Goal: Task Accomplishment & Management: Manage account settings

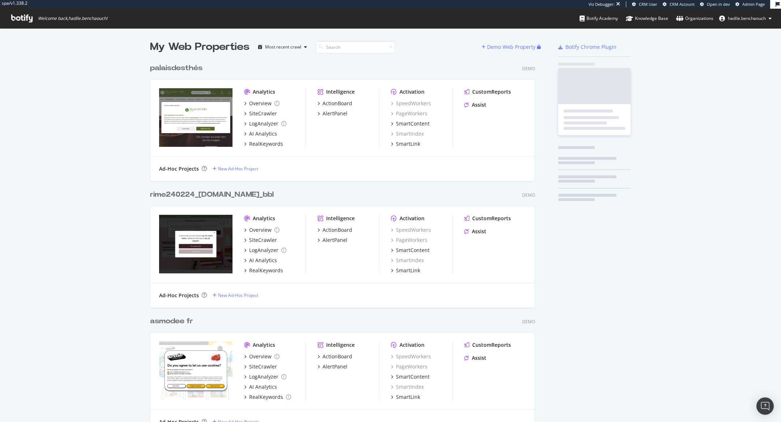
scroll to position [8158, 391]
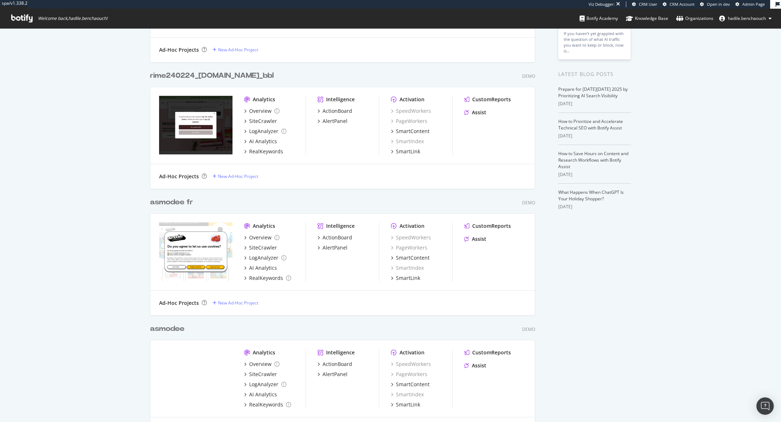
scroll to position [8274, 391]
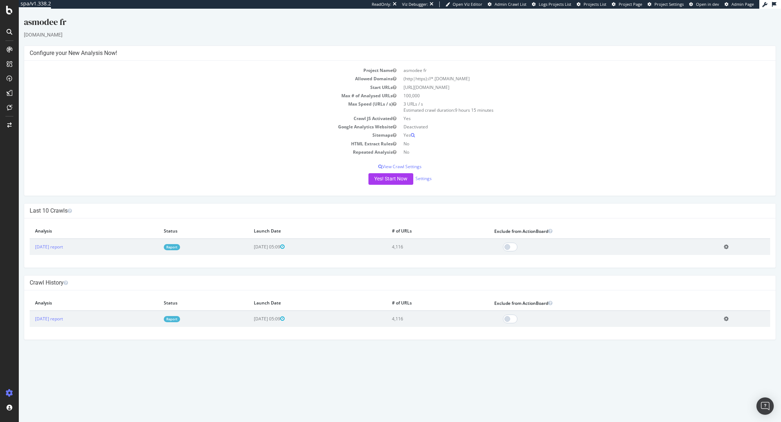
click at [180, 246] on link "Report" at bounding box center [172, 247] width 16 height 6
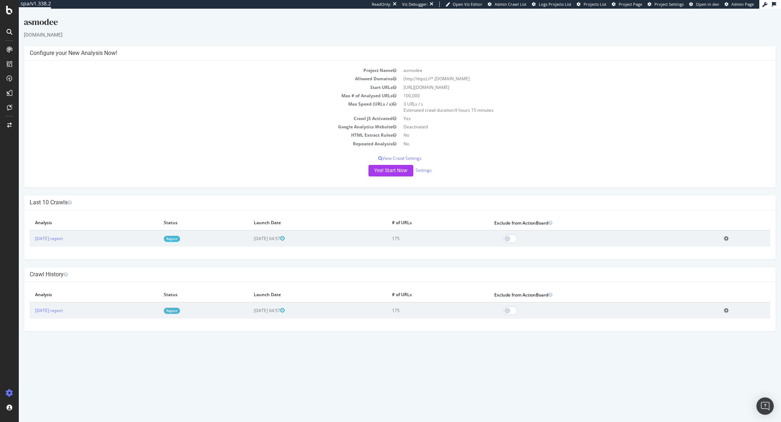
click at [193, 242] on td "Report" at bounding box center [203, 238] width 90 height 16
click at [195, 241] on td "Report" at bounding box center [203, 238] width 90 height 16
click at [180, 239] on link "Report" at bounding box center [172, 239] width 16 height 6
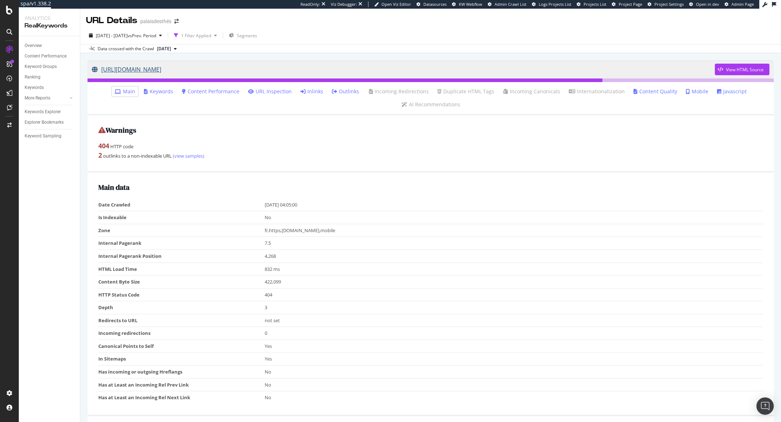
drag, startPoint x: 86, startPoint y: 56, endPoint x: 268, endPoint y: 69, distance: 183.1
copy link "[URL][DOMAIN_NAME]"
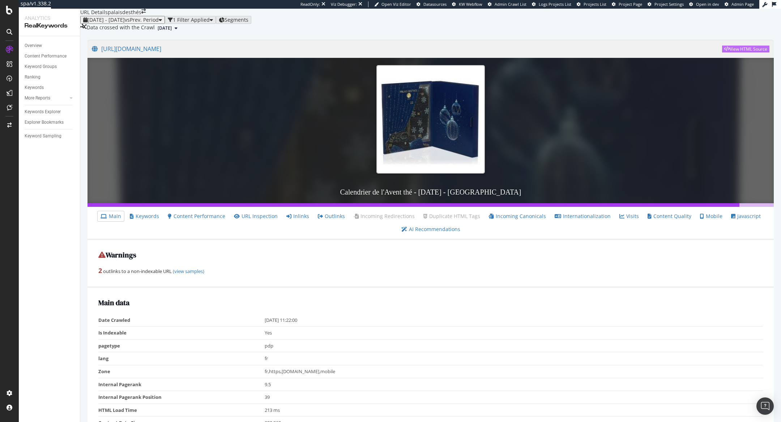
click at [734, 52] on div "View HTML Source" at bounding box center [749, 49] width 38 height 6
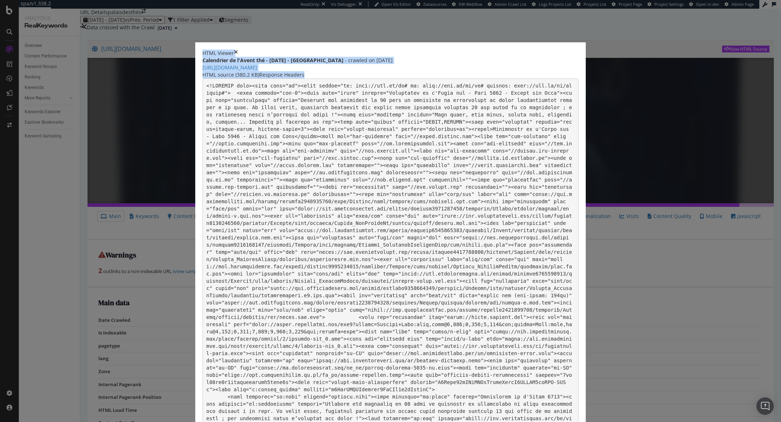
scroll to position [49040, 0]
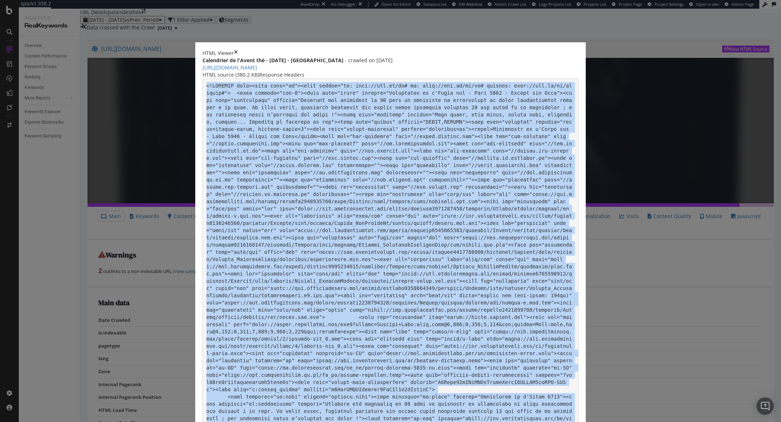
drag, startPoint x: 257, startPoint y: 90, endPoint x: 451, endPoint y: 376, distance: 345.8
copy code "<!DOCTYPE html><html lang="fr"><head prefix="og: http://ogp.me/ns# fb: http://o…"
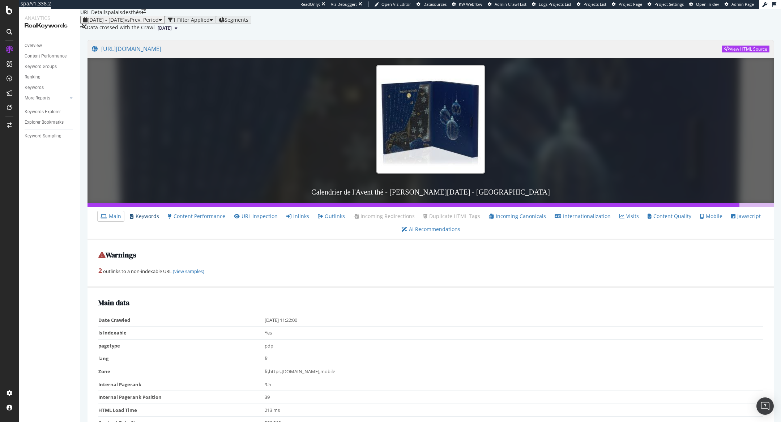
click at [154, 220] on link "Keywords" at bounding box center [144, 216] width 29 height 7
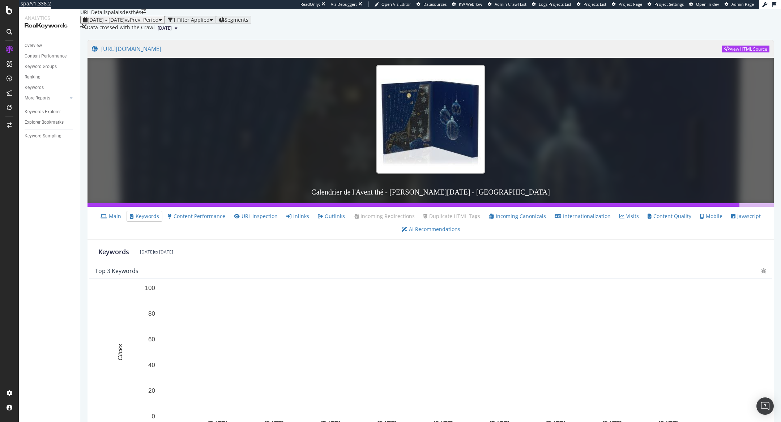
scroll to position [128, 0]
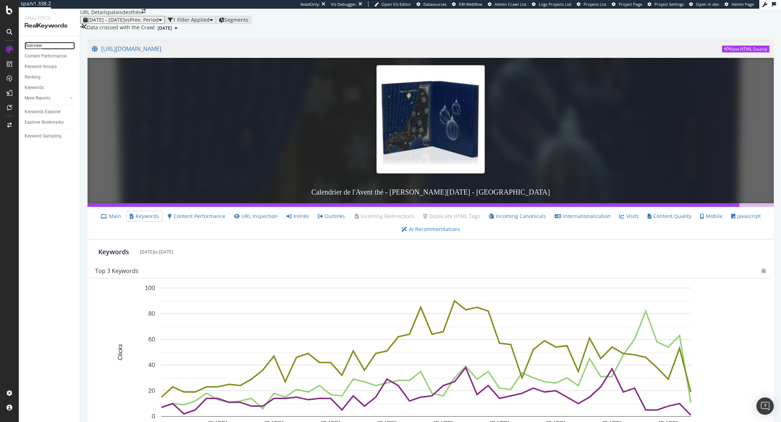
click at [34, 45] on div "Overview" at bounding box center [33, 46] width 17 height 8
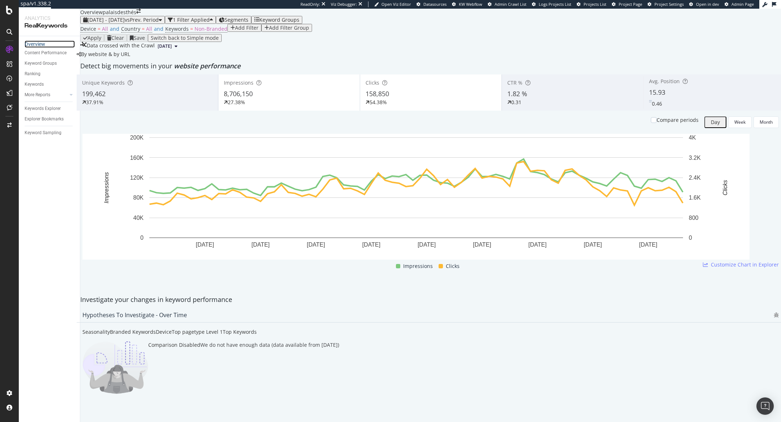
scroll to position [630, 0]
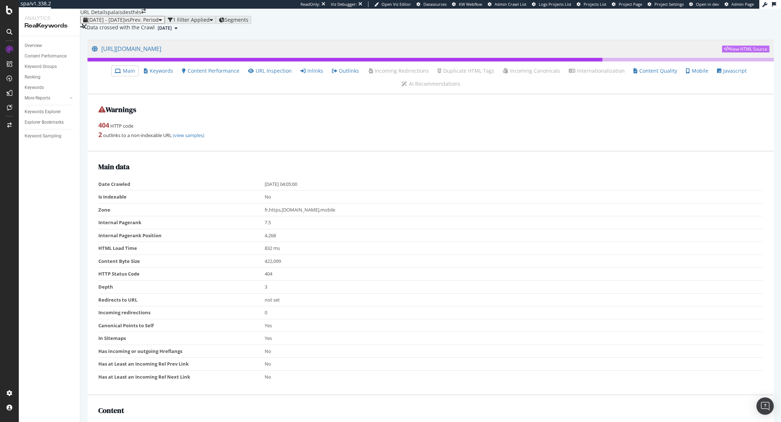
click at [724, 51] on icon "button" at bounding box center [726, 49] width 5 height 4
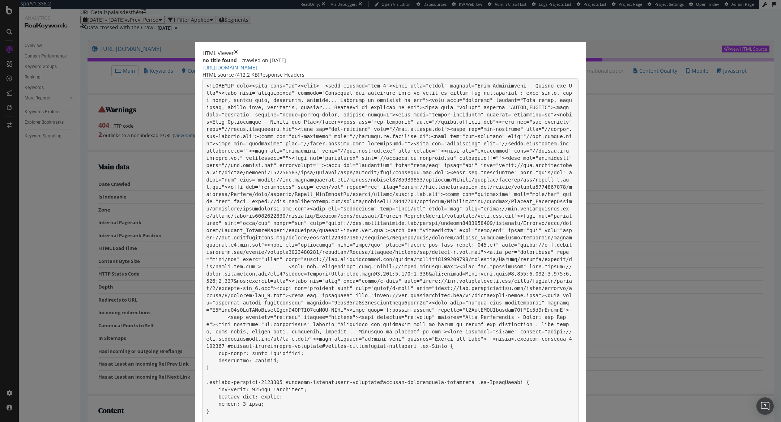
click at [304, 71] on div "Response Headers" at bounding box center [281, 74] width 45 height 7
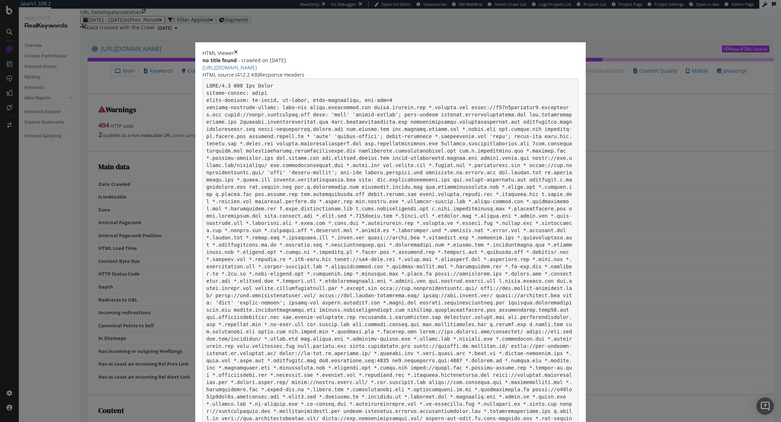
click at [259, 71] on div "HTML source (412.2 KB)" at bounding box center [230, 74] width 57 height 7
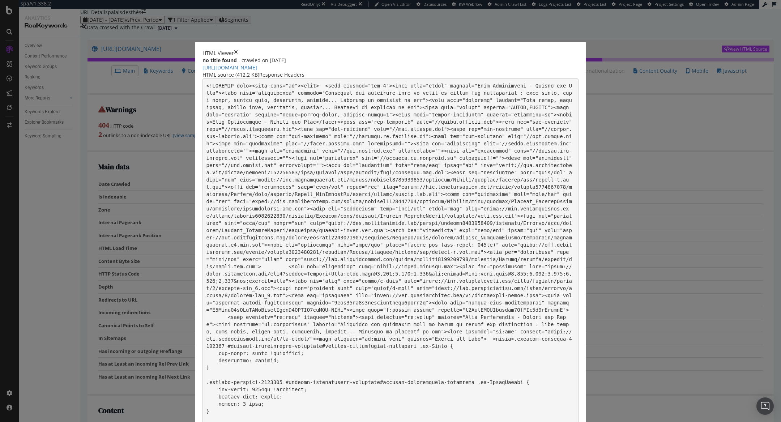
drag, startPoint x: 354, startPoint y: 22, endPoint x: 402, endPoint y: 30, distance: 49.5
click at [402, 50] on div "HTML Viewer no title found - crawled on 2025-09-26 https://www.palaisdesthes.co…" at bounding box center [390, 61] width 376 height 22
drag, startPoint x: 390, startPoint y: 45, endPoint x: 257, endPoint y: 43, distance: 132.7
click at [257, 57] on div "no title found - crawled on 2025-09-26 https://www.palaisdesthes.com/fr/calendr…" at bounding box center [390, 64] width 376 height 14
click at [257, 64] on link "https://www.palaisdesthes.com/fr/calendrier-avent.html" at bounding box center [229, 67] width 55 height 7
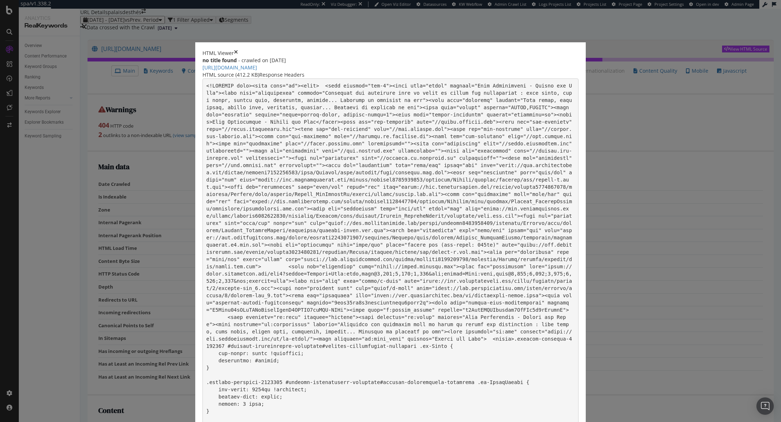
click at [411, 57] on div "no title found - crawled on 2025-09-26" at bounding box center [390, 60] width 376 height 7
drag, startPoint x: 412, startPoint y: 45, endPoint x: 252, endPoint y: 43, distance: 160.5
click at [252, 50] on div "HTML Viewer no title found - crawled on 2025-09-26 https://www.palaisdesthes.co…" at bounding box center [390, 61] width 376 height 22
copy link "https://www.palaisdesthes.com/fr/calendrier-avent.html"
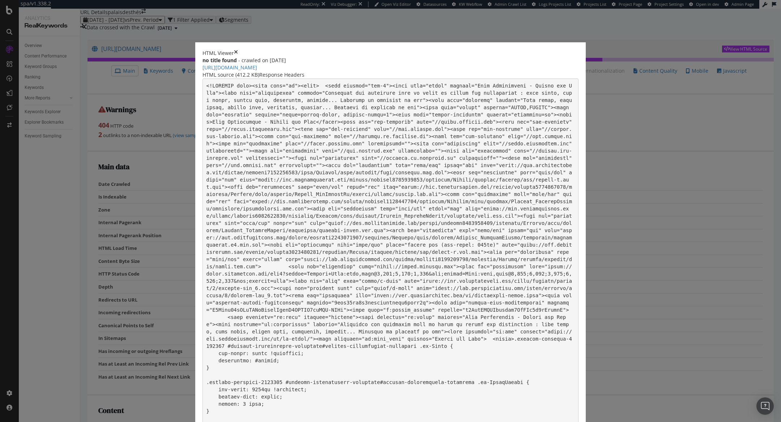
click at [238, 50] on icon "times" at bounding box center [236, 53] width 4 height 7
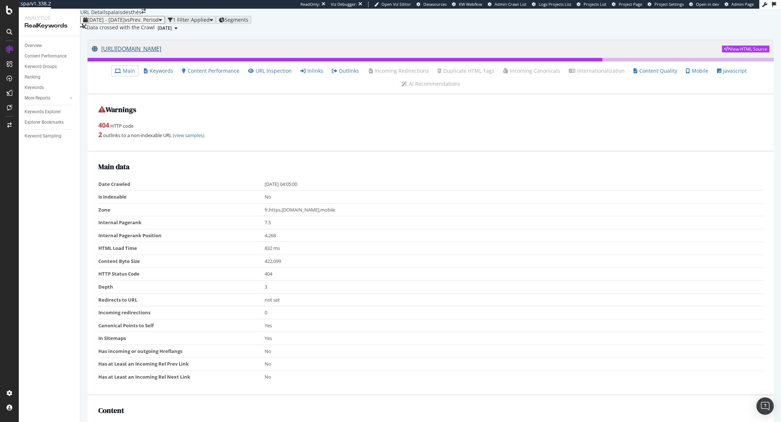
drag, startPoint x: 85, startPoint y: 59, endPoint x: 277, endPoint y: 72, distance: 192.8
copy link "https://www.palaisdesthes.com/fr/calendrier-avent.html"
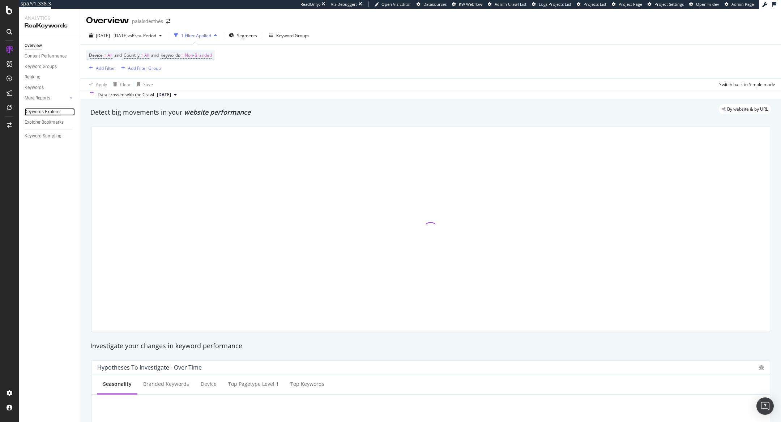
click at [45, 109] on div "Keywords Explorer" at bounding box center [43, 112] width 36 height 8
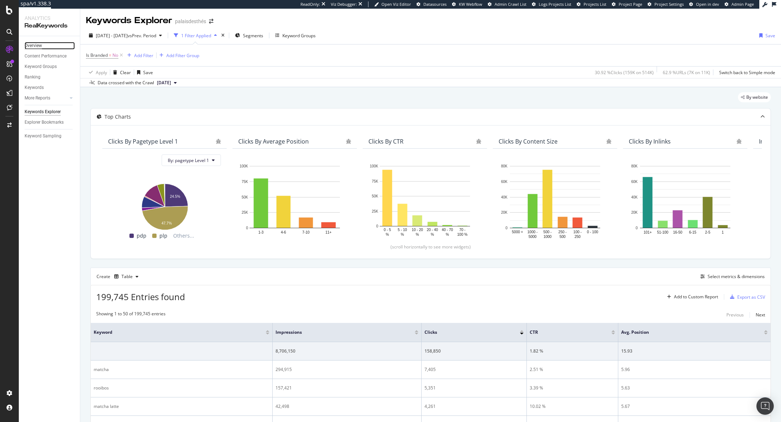
click at [40, 44] on div "Overview" at bounding box center [33, 46] width 17 height 8
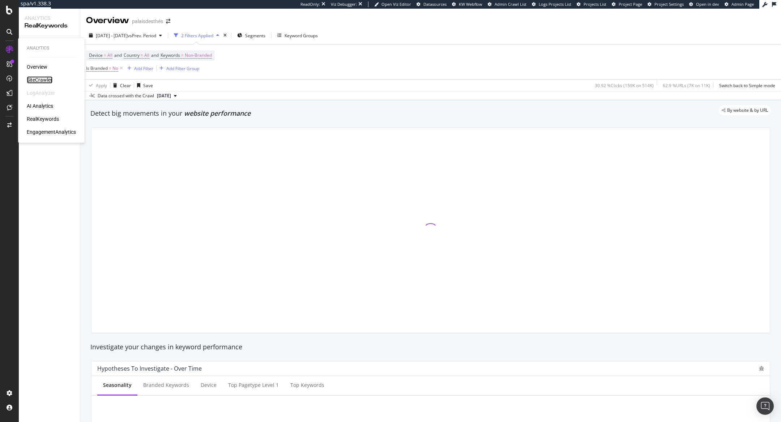
click at [42, 80] on div "SiteCrawler" at bounding box center [40, 79] width 26 height 7
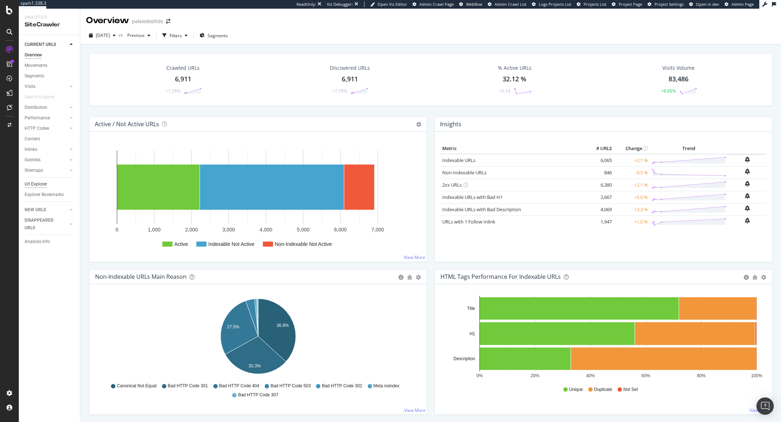
click at [40, 184] on div "Url Explorer" at bounding box center [36, 184] width 22 height 8
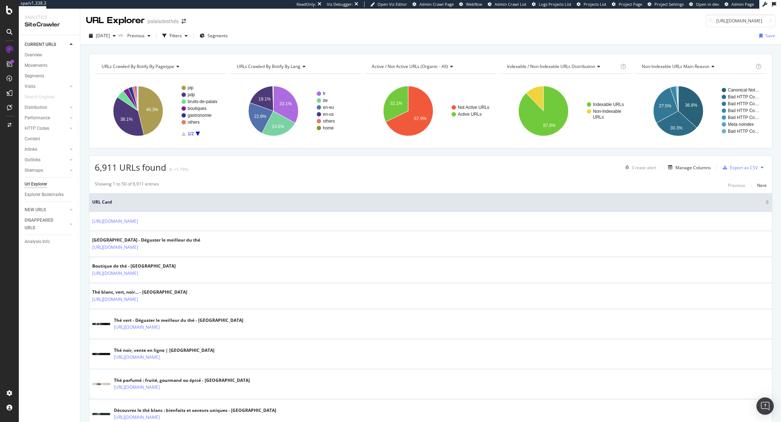
scroll to position [0, 65]
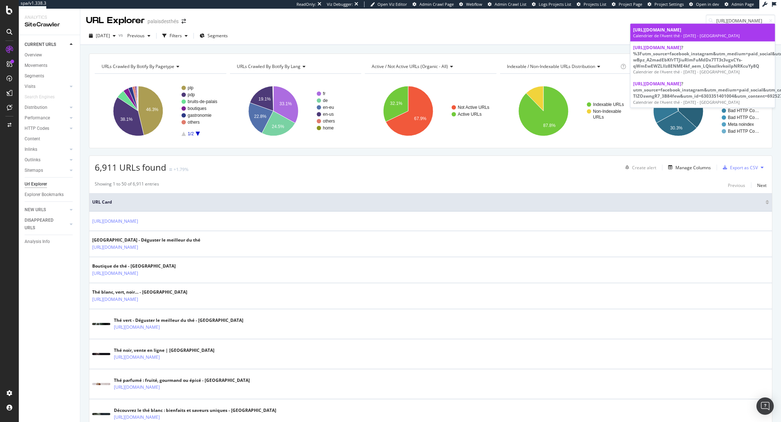
type input "[URL][DOMAIN_NAME]"
click at [681, 32] on span "https://www.palaisdesthes.com/fr/calendrier-avent.html" at bounding box center [657, 30] width 48 height 6
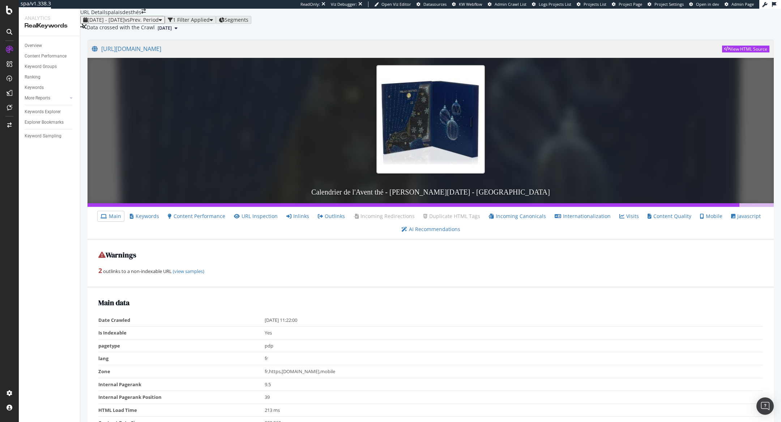
scroll to position [88, 0]
click at [149, 213] on link "Keywords" at bounding box center [144, 216] width 29 height 7
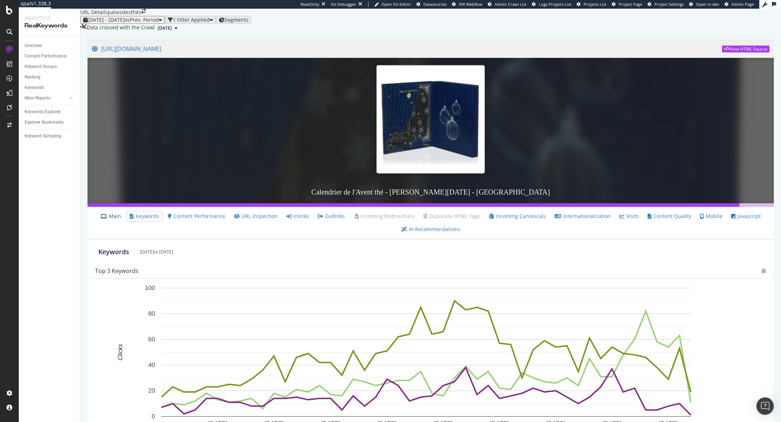
click at [121, 220] on link "Main" at bounding box center [111, 216] width 21 height 7
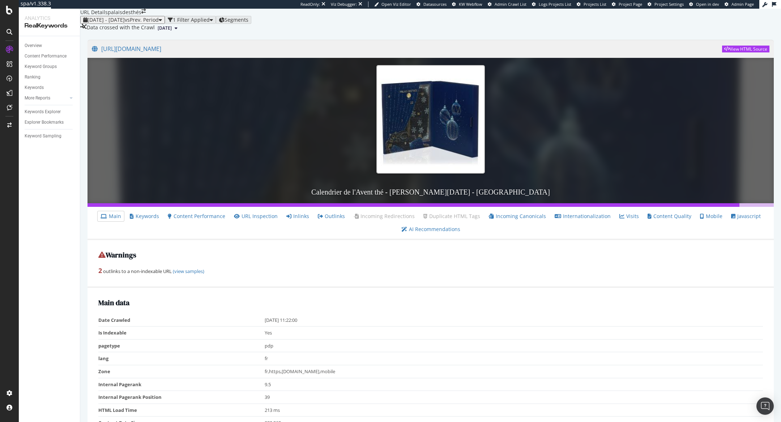
scroll to position [354, 0]
drag, startPoint x: 233, startPoint y: 160, endPoint x: 312, endPoint y: 159, distance: 78.8
click at [142, 220] on link "Keywords" at bounding box center [144, 216] width 29 height 7
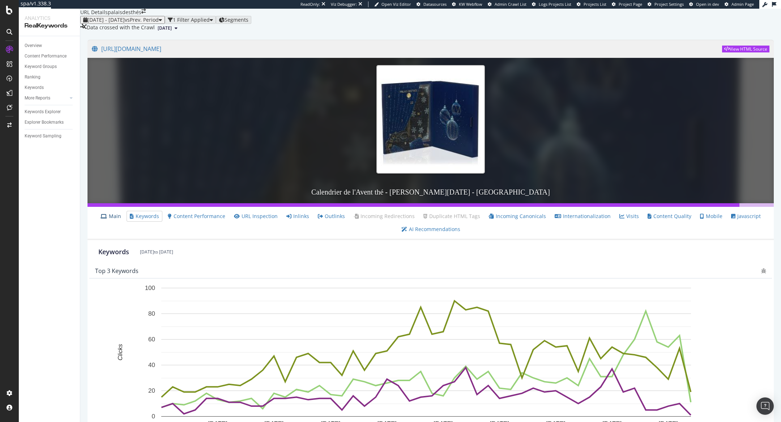
click at [120, 220] on link "Main" at bounding box center [111, 216] width 21 height 7
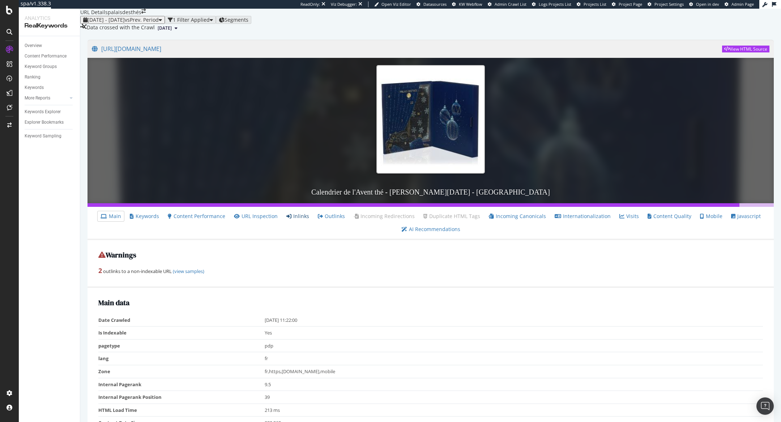
click at [300, 220] on link "Inlinks" at bounding box center [297, 216] width 23 height 7
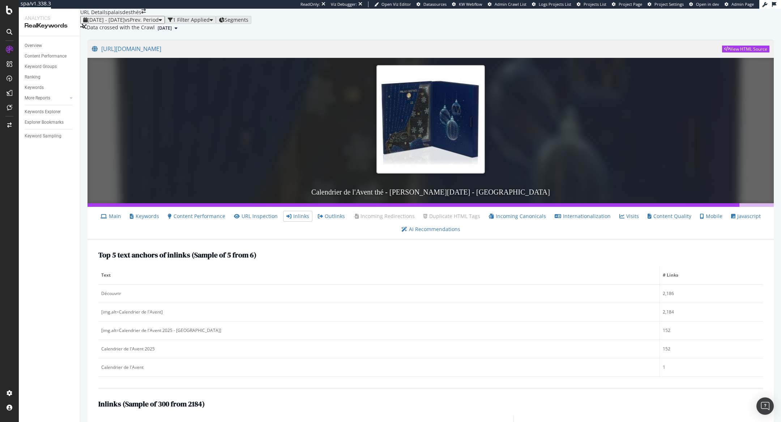
scroll to position [123, 0]
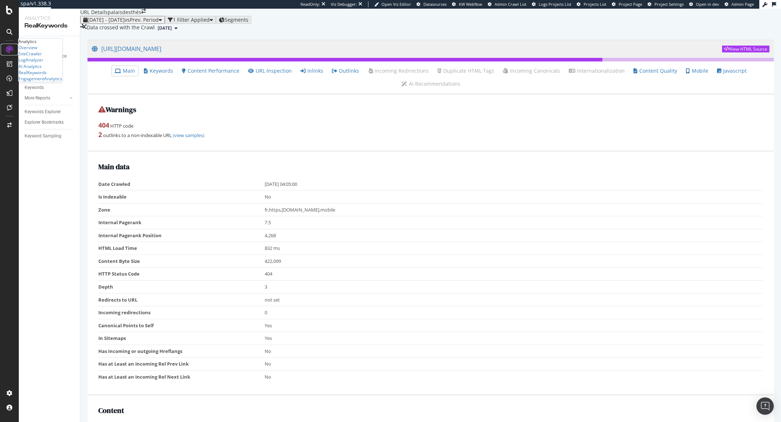
click at [9, 50] on icon at bounding box center [9, 49] width 7 height 7
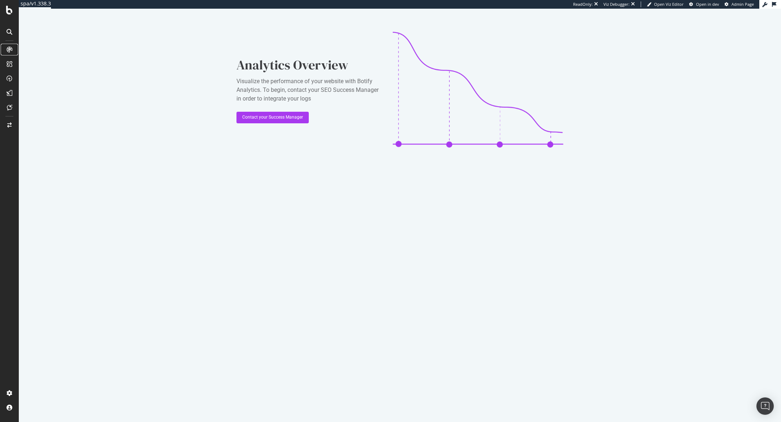
click at [9, 47] on icon at bounding box center [10, 50] width 6 height 6
click at [42, 57] on div "SiteCrawler" at bounding box center [29, 54] width 23 height 6
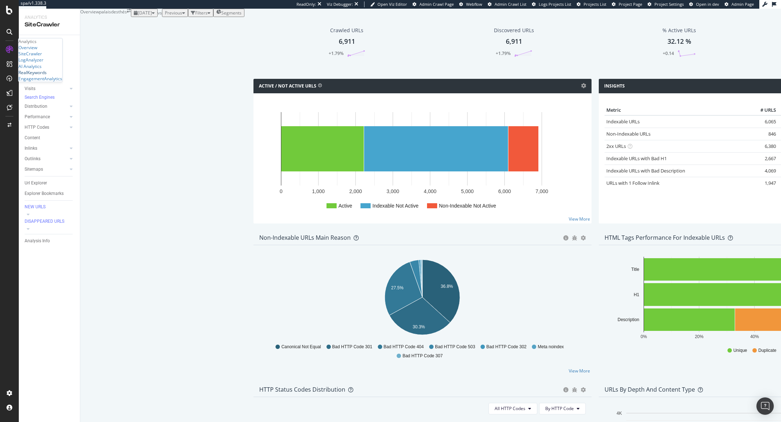
click at [42, 76] on div "RealKeywords" at bounding box center [32, 72] width 28 height 6
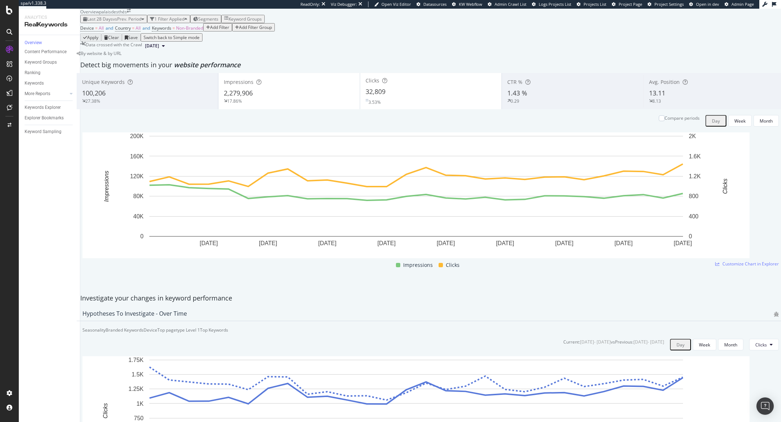
scroll to position [583, 0]
click at [159, 49] on span "[DATE]" at bounding box center [152, 46] width 14 height 7
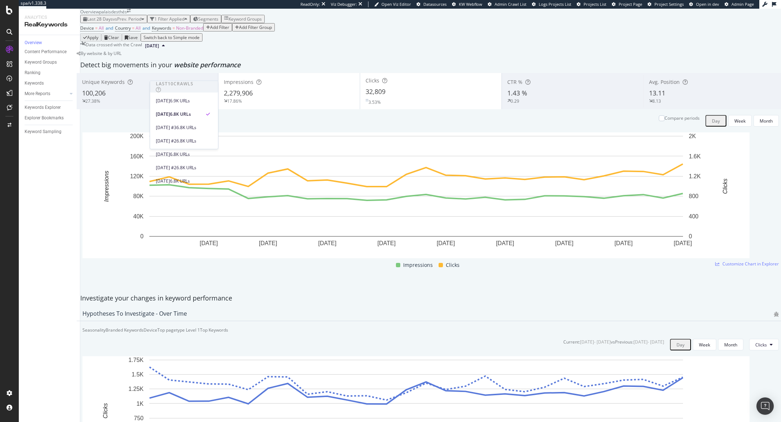
scroll to position [502, 0]
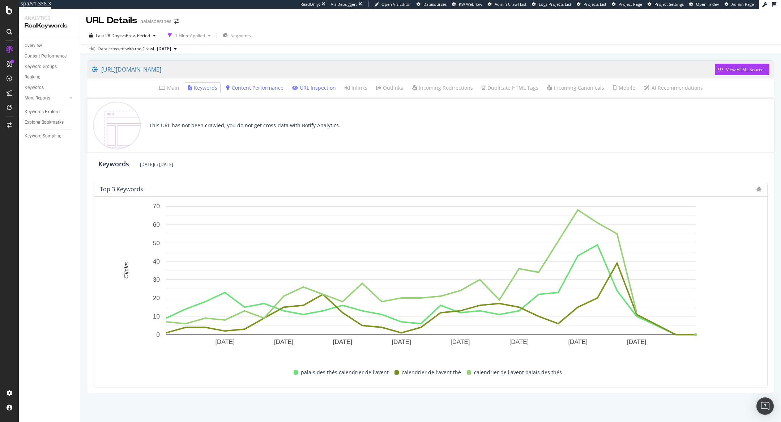
click at [171, 49] on span "[DATE]" at bounding box center [164, 49] width 14 height 7
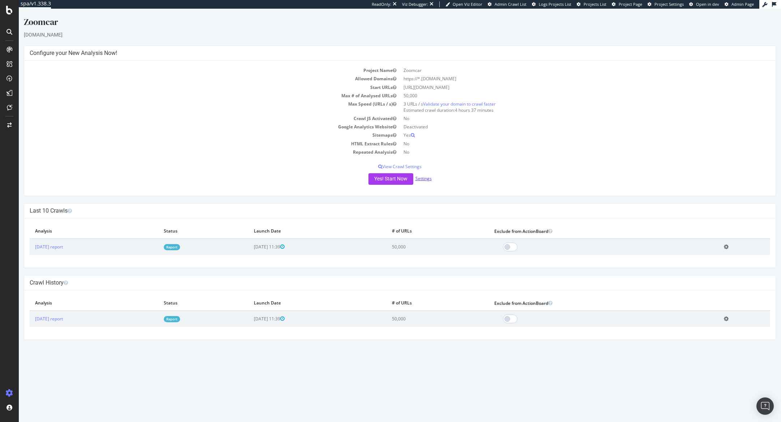
click at [419, 179] on link "Settings" at bounding box center [423, 178] width 16 height 6
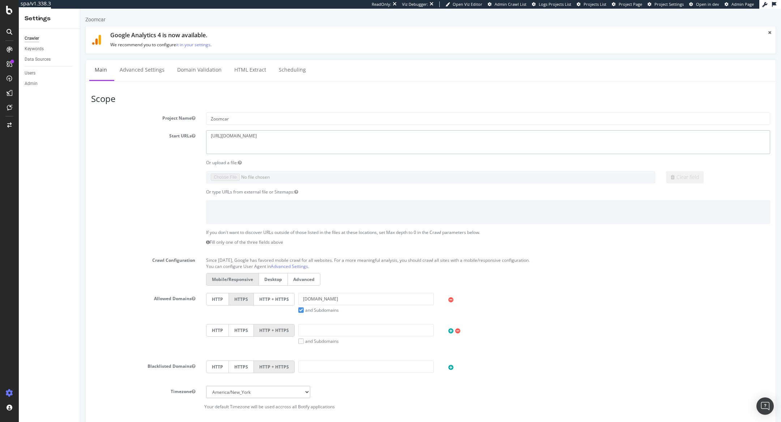
click at [236, 137] on textarea "[URL][DOMAIN_NAME]" at bounding box center [488, 141] width 564 height 23
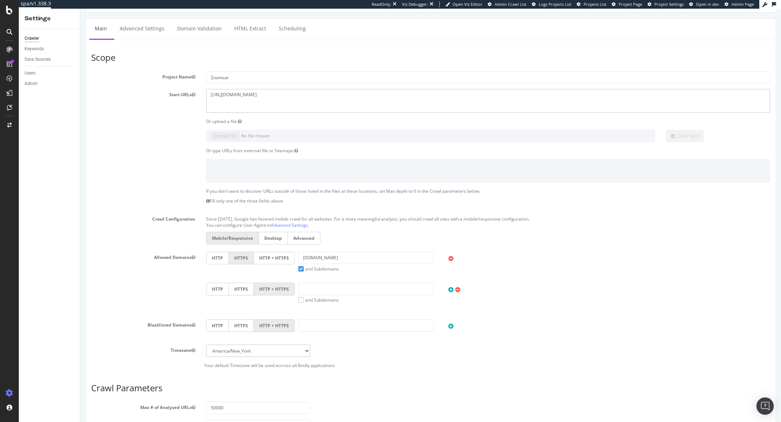
scroll to position [94, 0]
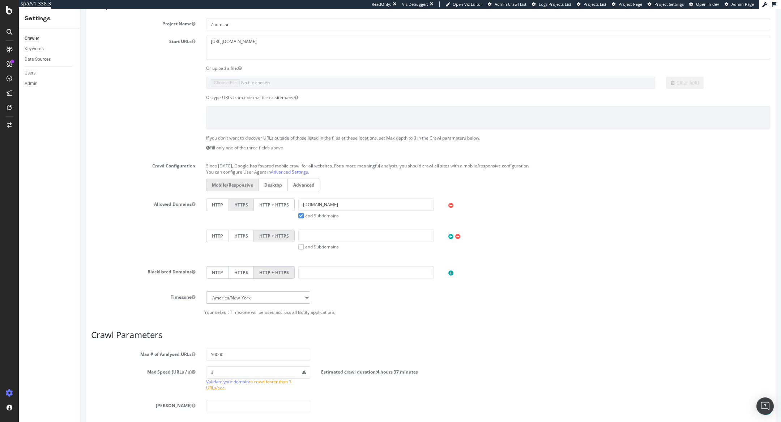
click at [277, 204] on label "HTTP + HTTPS" at bounding box center [274, 204] width 41 height 13
click at [80, 9] on input "HTTP + HTTPS" at bounding box center [80, 9] width 0 height 0
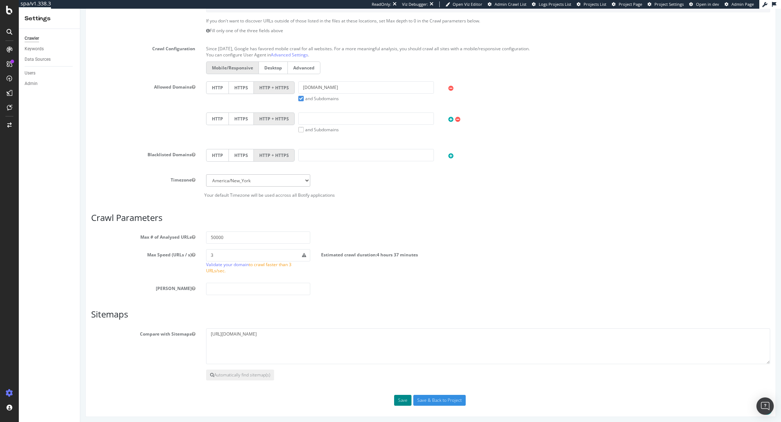
click at [402, 397] on button "Save" at bounding box center [402, 400] width 17 height 11
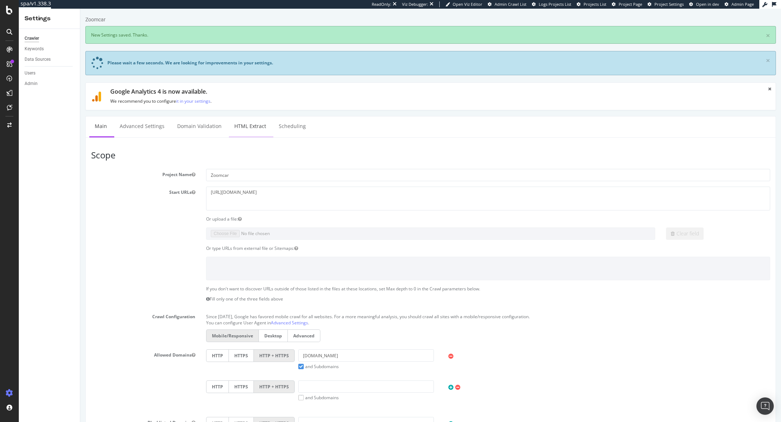
scroll to position [0, 0]
click at [144, 128] on link "Advanced Settings" at bounding box center [142, 126] width 56 height 20
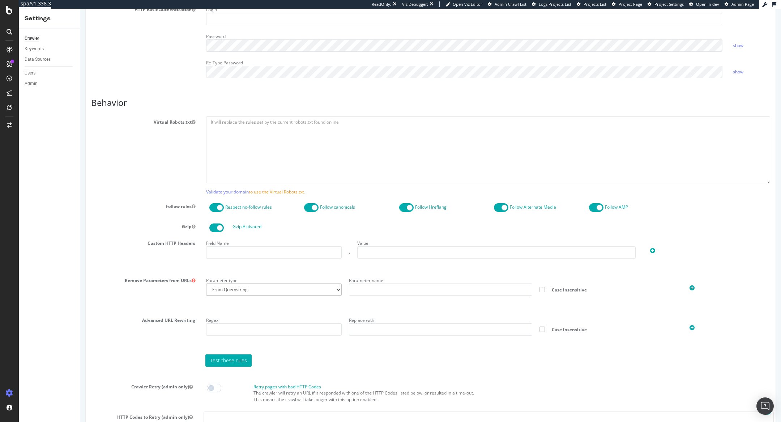
scroll to position [461, 0]
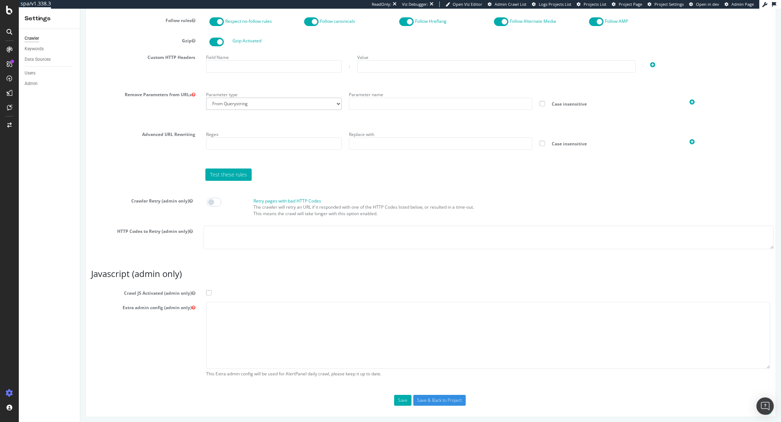
click at [208, 291] on span at bounding box center [208, 292] width 5 height 5
click at [80, 9] on input "Crawl JS Activated (admin only)" at bounding box center [80, 9] width 0 height 0
click at [223, 308] on textarea at bounding box center [488, 335] width 564 height 67
paste textarea "{ "flags": [ "cube" ], "beta": { "pap_mini_rules": [ "- *akamaihd.net/*", "- *a…"
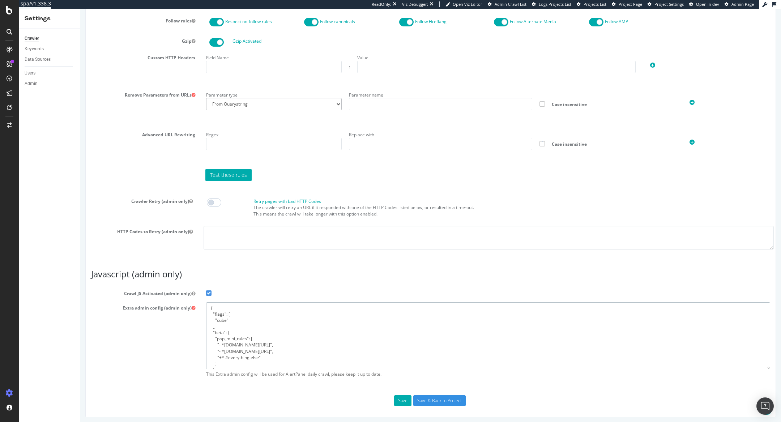
scroll to position [35, 0]
type textarea "{ "flags": [ "cube" ], "beta": { "pap_mini_rules": [ "- *akamaihd.net/*", "- *a…"
click at [424, 398] on input "Save & Back to Project" at bounding box center [439, 400] width 52 height 11
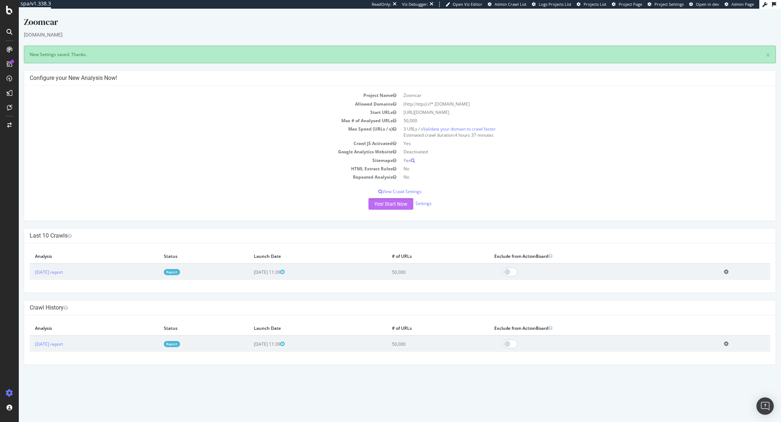
click at [397, 204] on button "Yes! Start Now" at bounding box center [390, 204] width 45 height 12
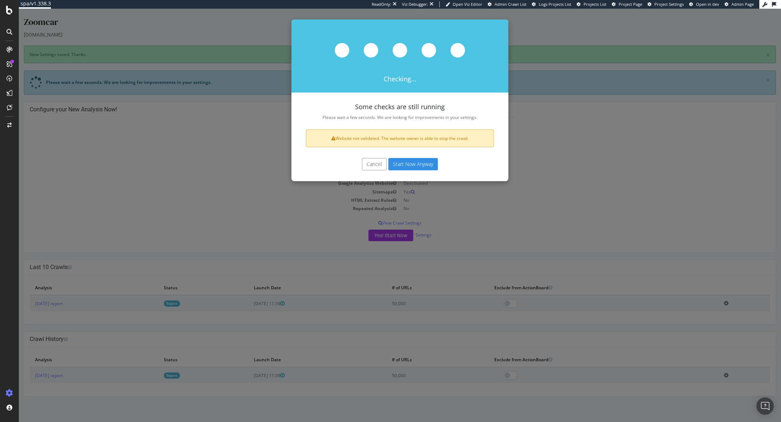
click at [368, 164] on button "Cancel" at bounding box center [374, 164] width 25 height 12
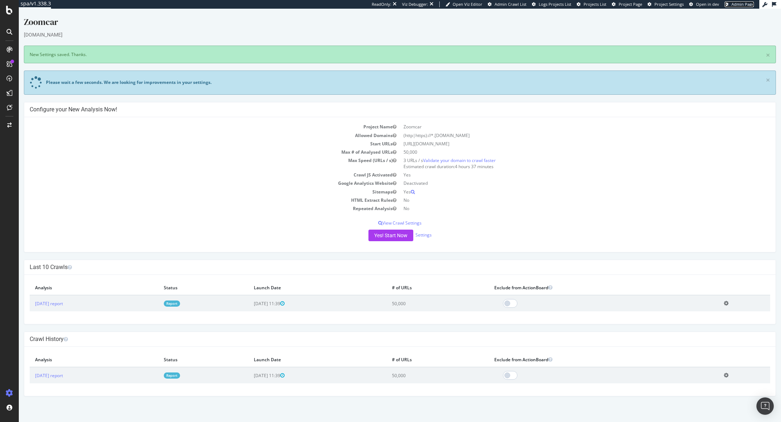
click at [739, 4] on span "Admin Page" at bounding box center [742, 3] width 22 height 5
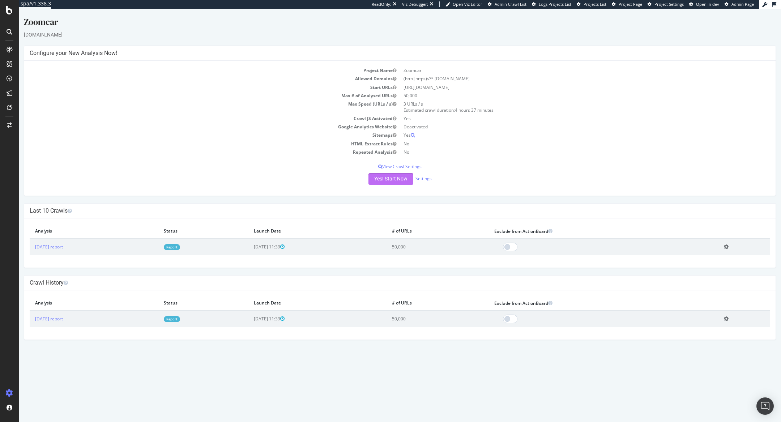
click at [392, 183] on button "Yes! Start Now" at bounding box center [390, 179] width 45 height 12
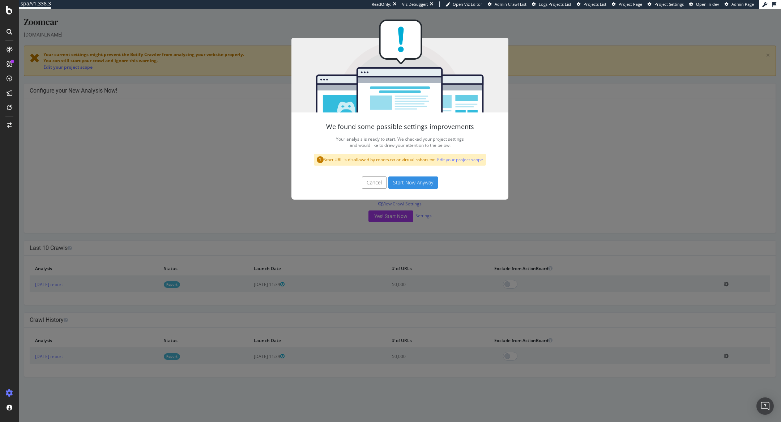
click at [367, 184] on button "Cancel" at bounding box center [374, 182] width 25 height 12
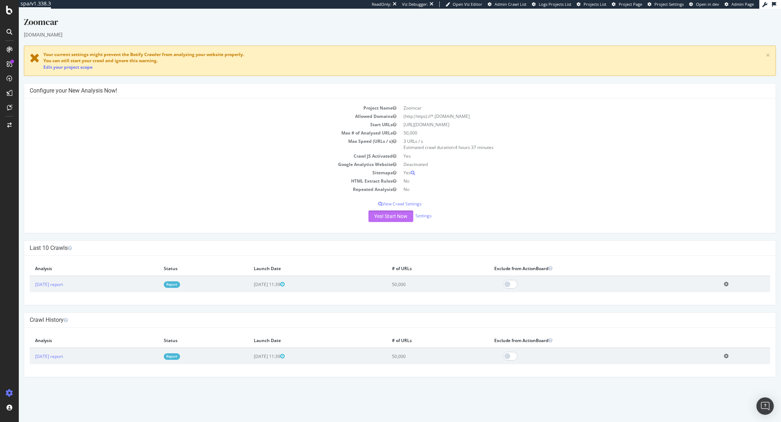
click at [385, 218] on button "Yes! Start Now" at bounding box center [390, 216] width 45 height 12
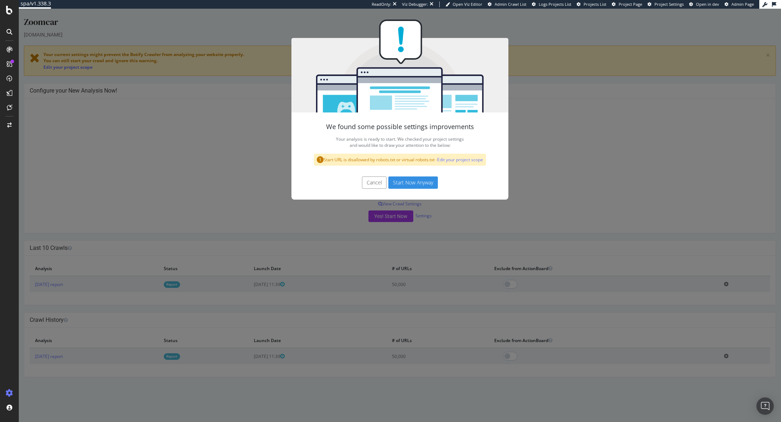
click at [418, 181] on button "Start Now Anyway" at bounding box center [413, 182] width 50 height 12
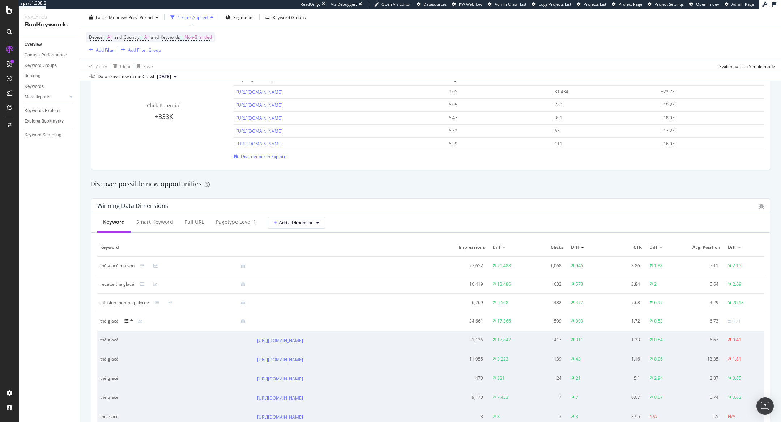
scroll to position [549, 0]
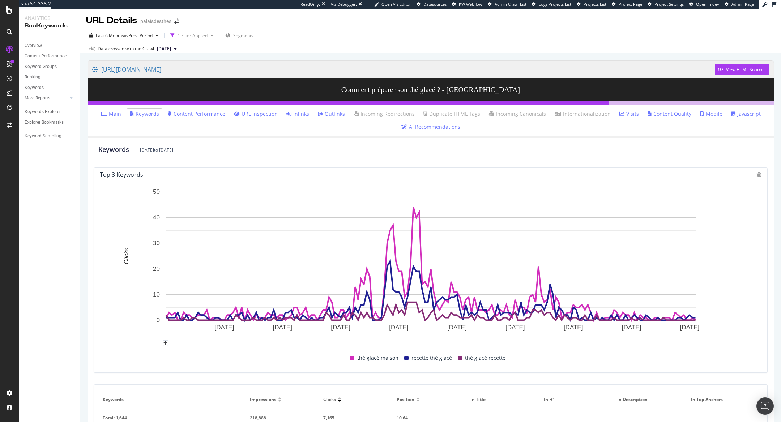
scroll to position [216, 0]
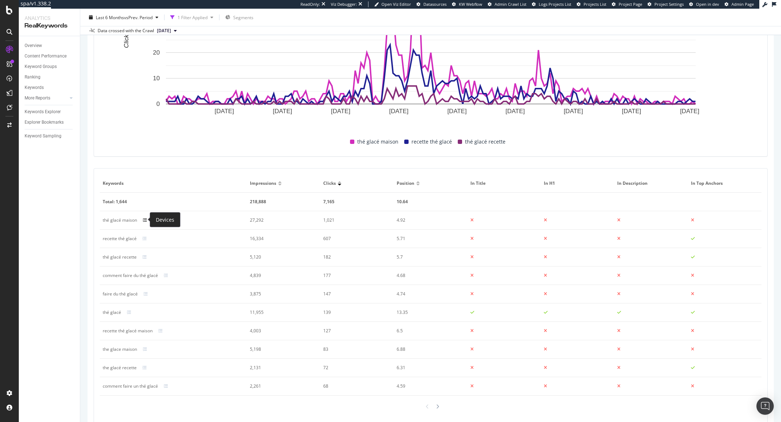
click at [145, 220] on icon at bounding box center [145, 220] width 4 height 4
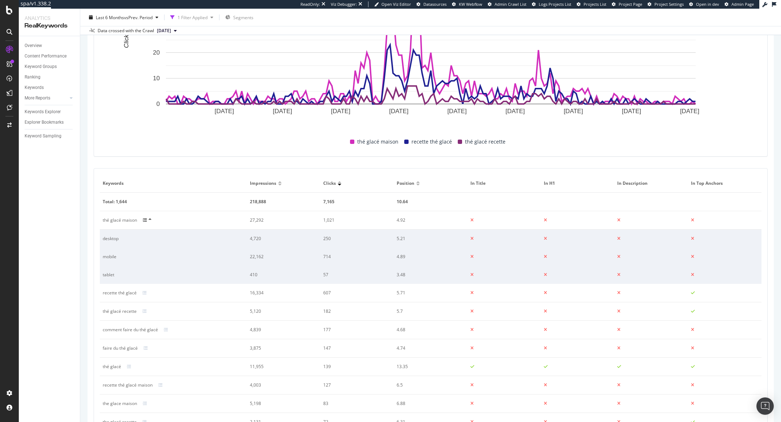
click at [147, 220] on div at bounding box center [149, 220] width 13 height 6
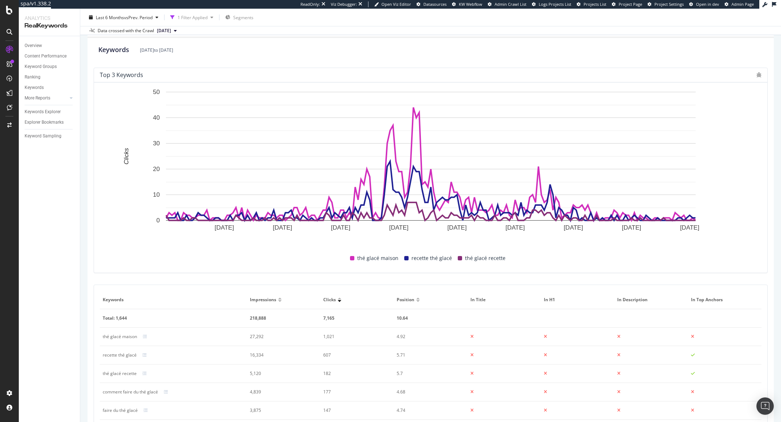
scroll to position [43, 0]
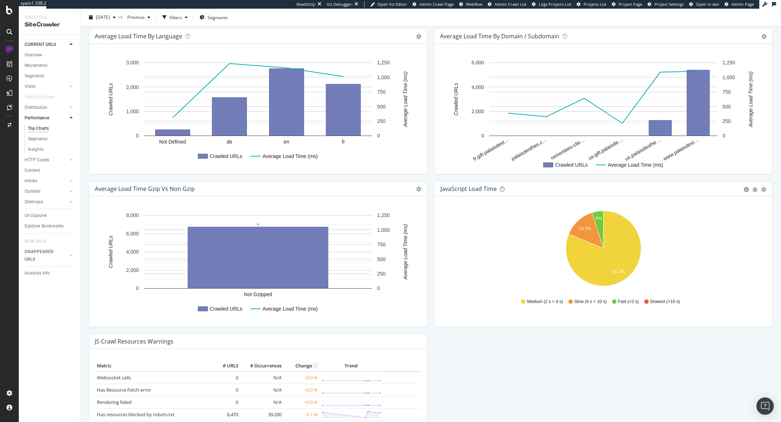
scroll to position [409, 0]
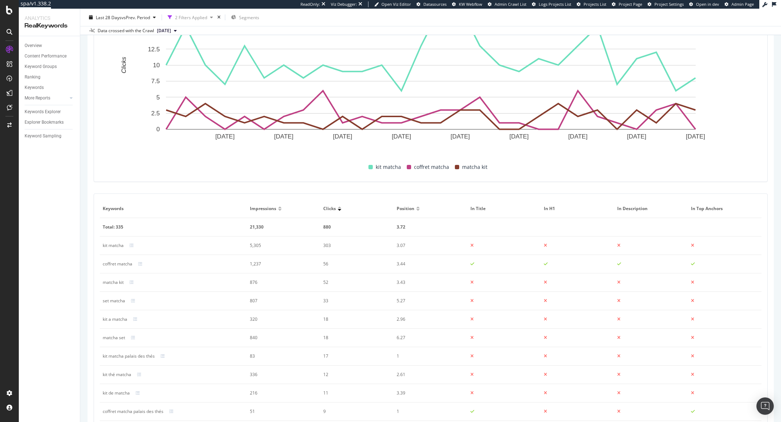
scroll to position [325, 0]
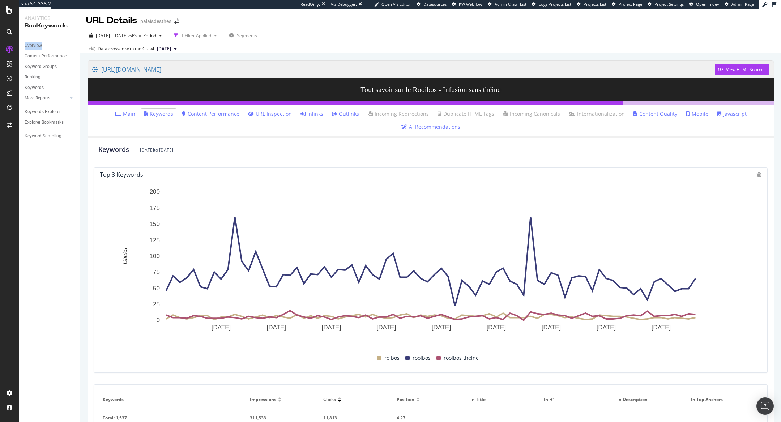
scroll to position [229, 0]
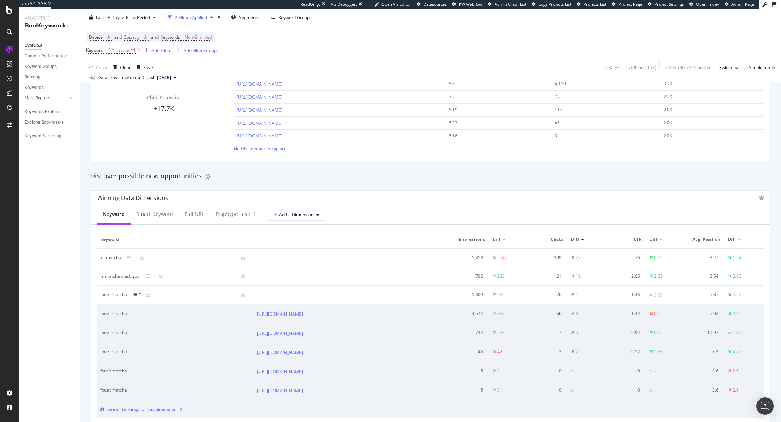
scroll to position [567, 0]
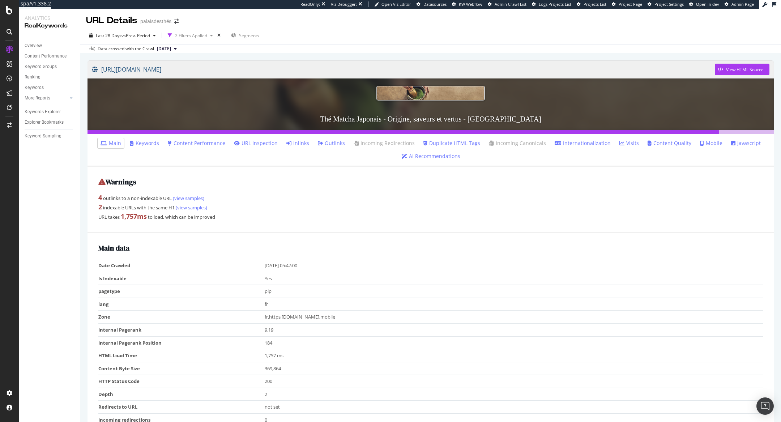
click at [230, 68] on link "https://www.palaisdesthes.com/fr/thes/matcha/" at bounding box center [403, 69] width 623 height 18
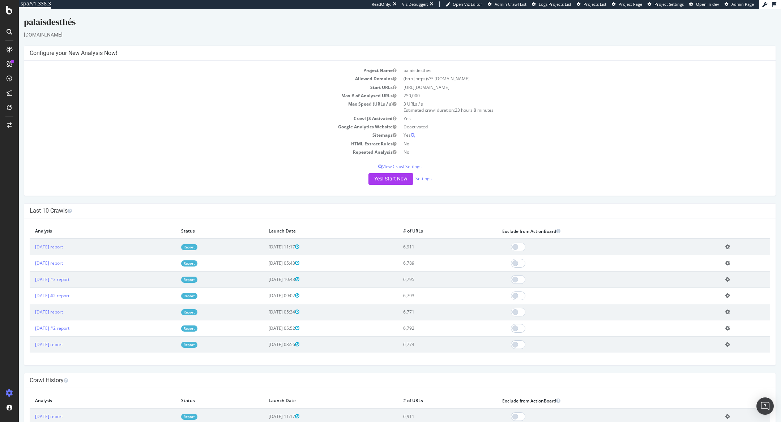
click at [197, 246] on link "Report" at bounding box center [189, 247] width 16 height 6
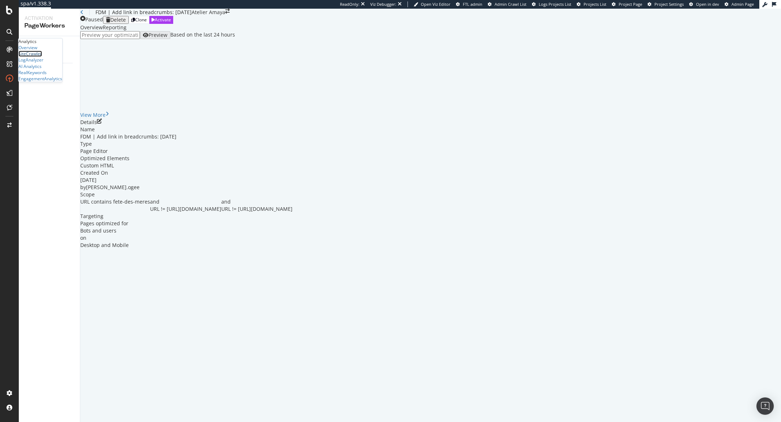
click at [34, 57] on div "SiteCrawler" at bounding box center [29, 54] width 23 height 6
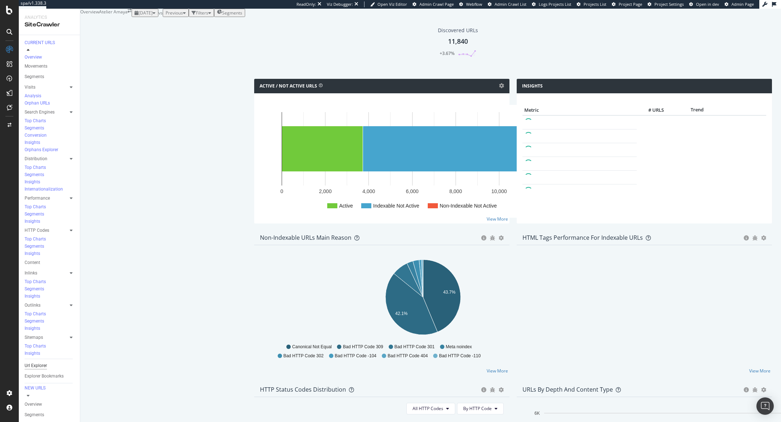
click at [39, 362] on div "Url Explorer" at bounding box center [36, 366] width 22 height 8
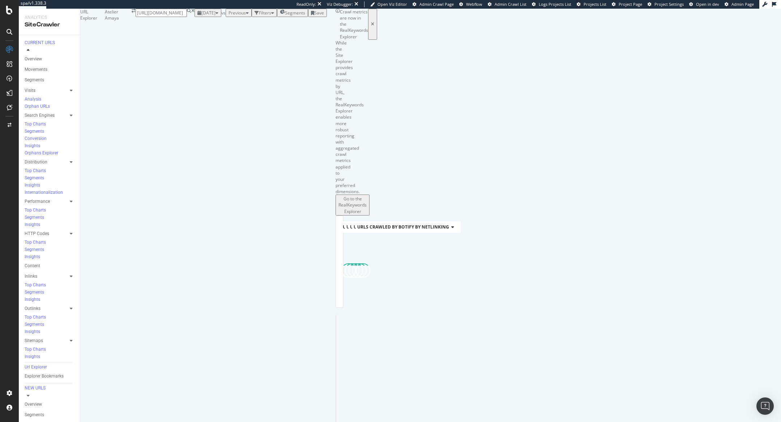
scroll to position [0, 97]
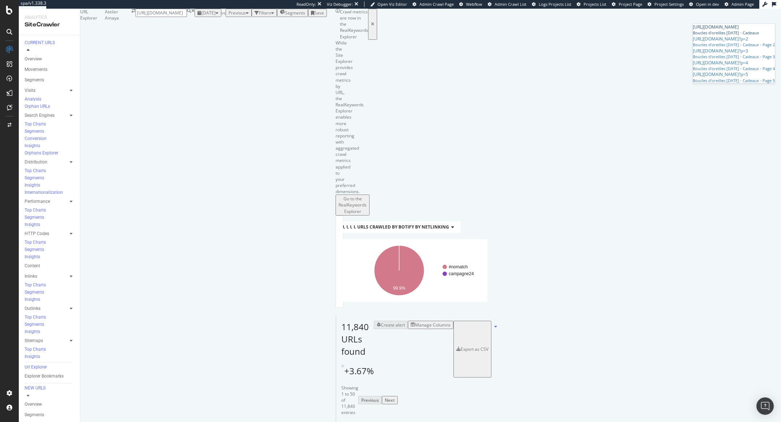
type input "https://atelier-amaya.com/fr/cadeaux/boucles-d-oreilles-fete-des-meres"
click at [713, 30] on div "https://atelier-amaya.com/fr/cadeaux/boucles-d-oreilles-fete-des-meres" at bounding box center [734, 27] width 82 height 6
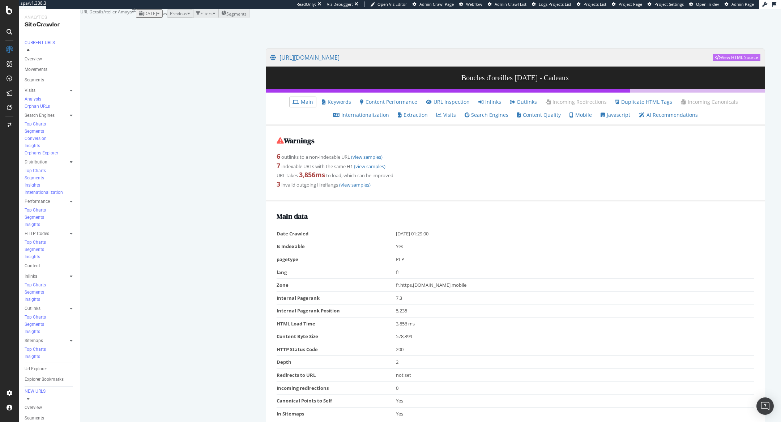
click at [722, 60] on div "View HTML Source" at bounding box center [740, 57] width 38 height 6
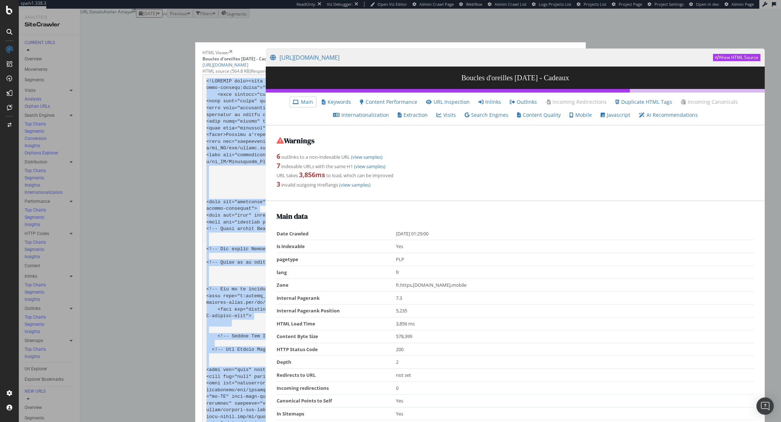
scroll to position [10426, 0]
drag, startPoint x: 258, startPoint y: 88, endPoint x: 393, endPoint y: 404, distance: 343.7
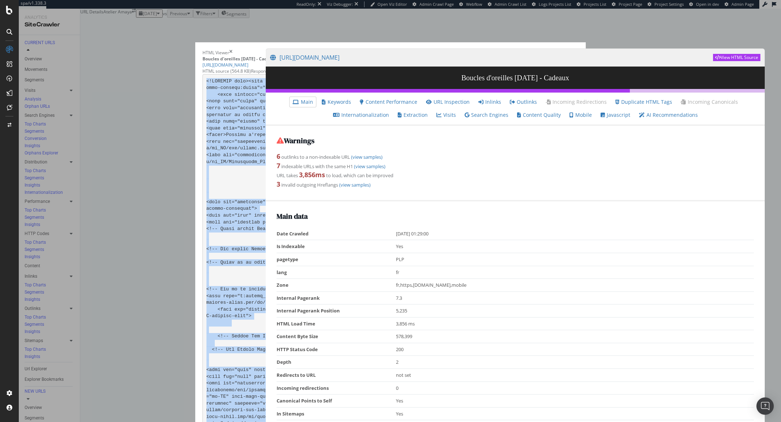
scroll to position [62253, 0]
drag, startPoint x: 258, startPoint y: 87, endPoint x: 353, endPoint y: 369, distance: 298.4
copy code "<!DOCTYPE html><html lang="fr"><head prefix="og: http://ogp.me/ns# category: ht…"
click at [232, 50] on icon "times" at bounding box center [230, 53] width 3 height 6
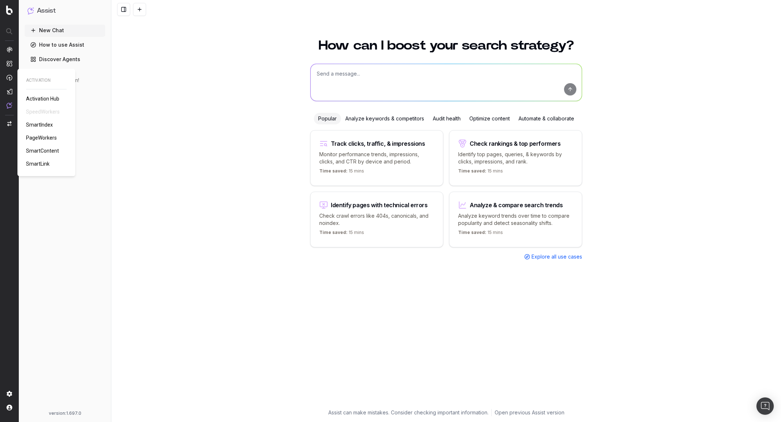
click at [42, 135] on span "PageWorkers" at bounding box center [41, 138] width 31 height 6
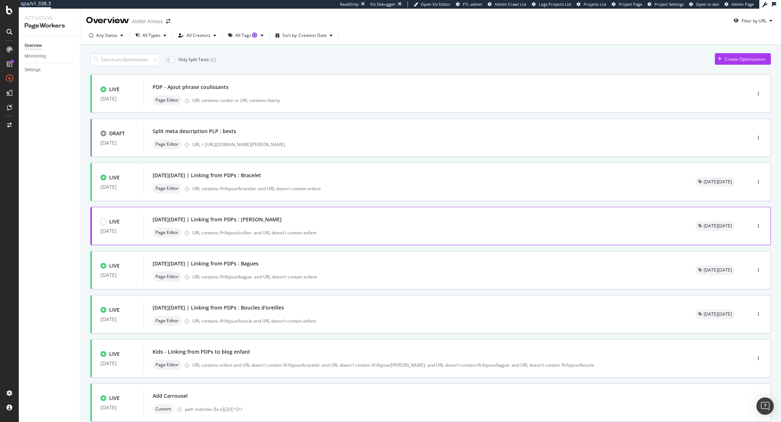
click at [223, 217] on div "[DATE][DATE] | Linking from PDPs : [PERSON_NAME]" at bounding box center [217, 219] width 129 height 7
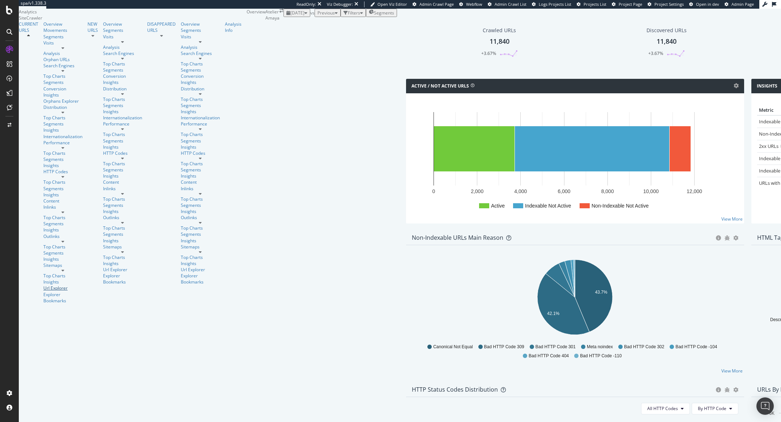
click at [44, 285] on div "Url Explorer" at bounding box center [62, 288] width 39 height 6
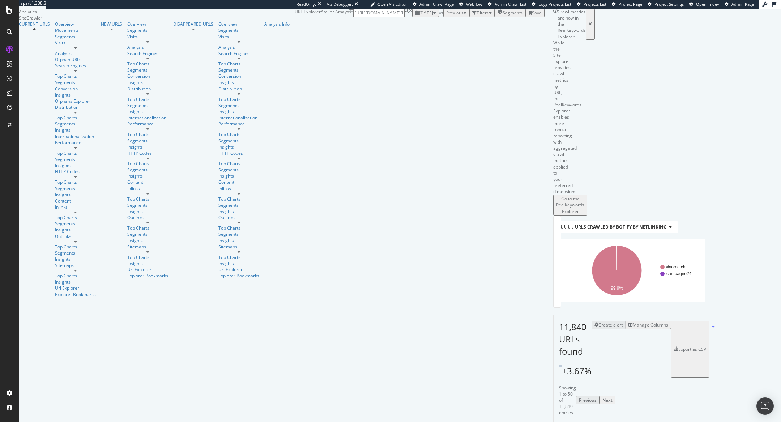
scroll to position [0, 176]
type input "https://atelier-amaya.com/fr/bijoux/collier-chaine-maille-carree-facettee-et-me…"
click at [719, 30] on span "https://atelier-amaya.com/fr/bijoux/collier-chaine-maille-carree-facettee-et-me…" at bounding box center [711, 27] width 114 height 6
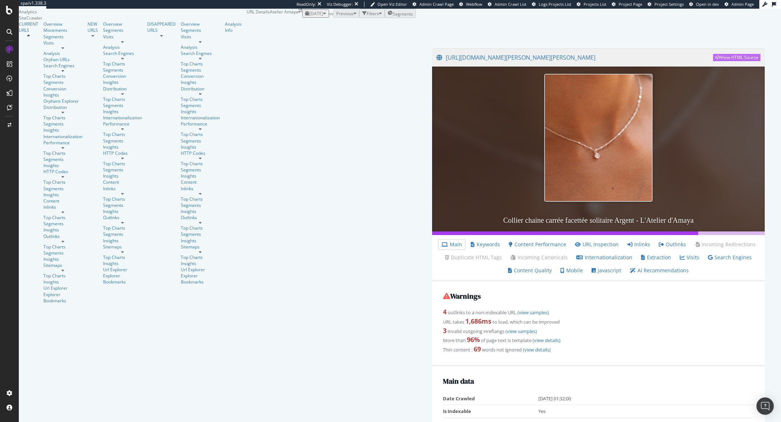
click at [715, 60] on div "View HTML Source" at bounding box center [736, 57] width 43 height 6
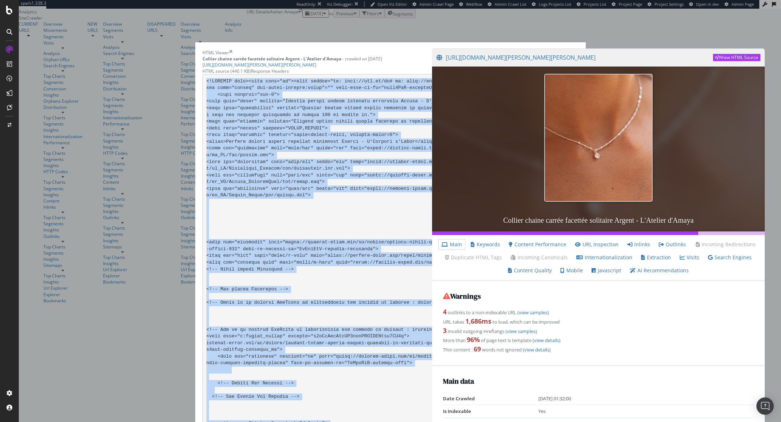
scroll to position [8599, 0]
drag, startPoint x: 259, startPoint y: 87, endPoint x: 380, endPoint y: 331, distance: 272.7
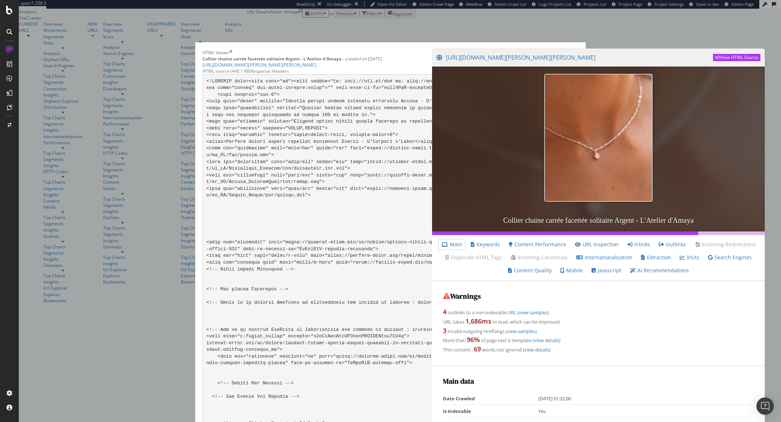
drag, startPoint x: 380, startPoint y: 333, endPoint x: 392, endPoint y: 388, distance: 56.2
click at [419, 68] on div "HTML source (440.1 KB) Response Headers" at bounding box center [390, 71] width 376 height 6
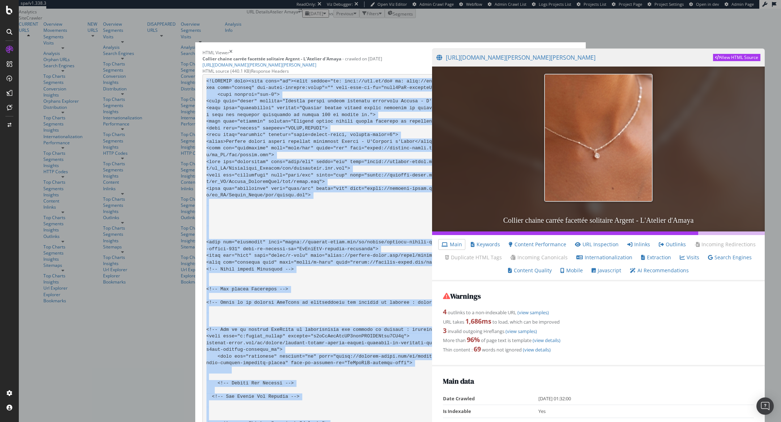
scroll to position [45477, 0]
drag, startPoint x: 258, startPoint y: 87, endPoint x: 391, endPoint y: 373, distance: 315.2
copy code "<!DOCTYPE html><html lang="fr"><head prefix="og: http://ogp.me/ns# fb: http://o…"
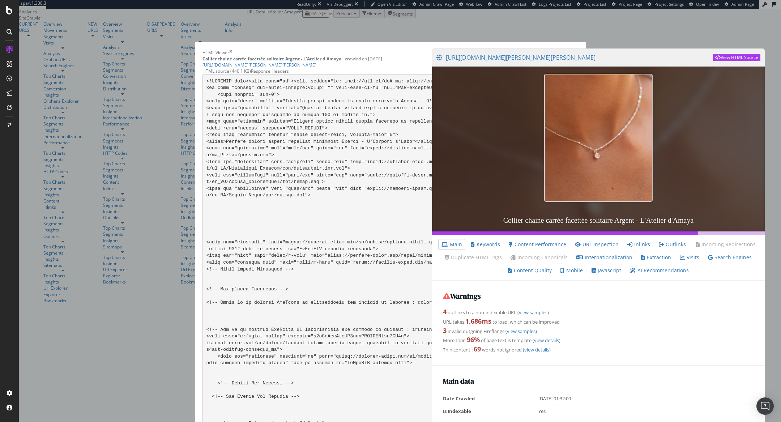
scroll to position [29641, 0]
